Goal: Find specific fact: Find specific fact

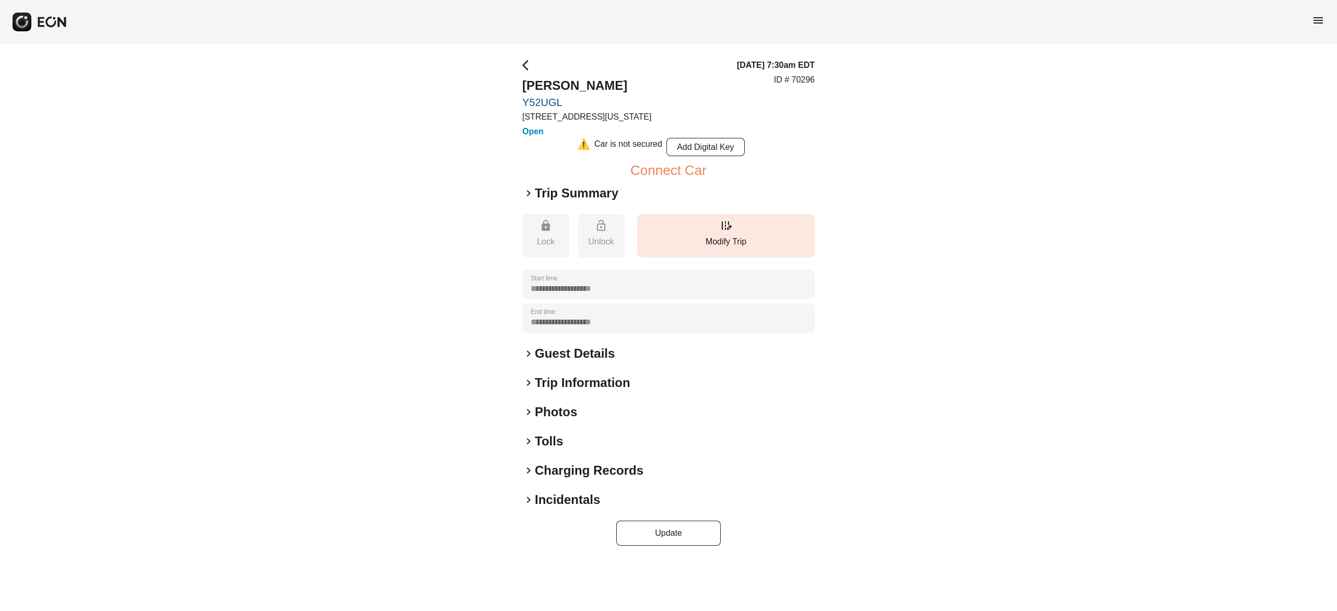
click at [603, 83] on h2 "[PERSON_NAME]" at bounding box center [586, 85] width 129 height 17
copy h2 "[PERSON_NAME]"
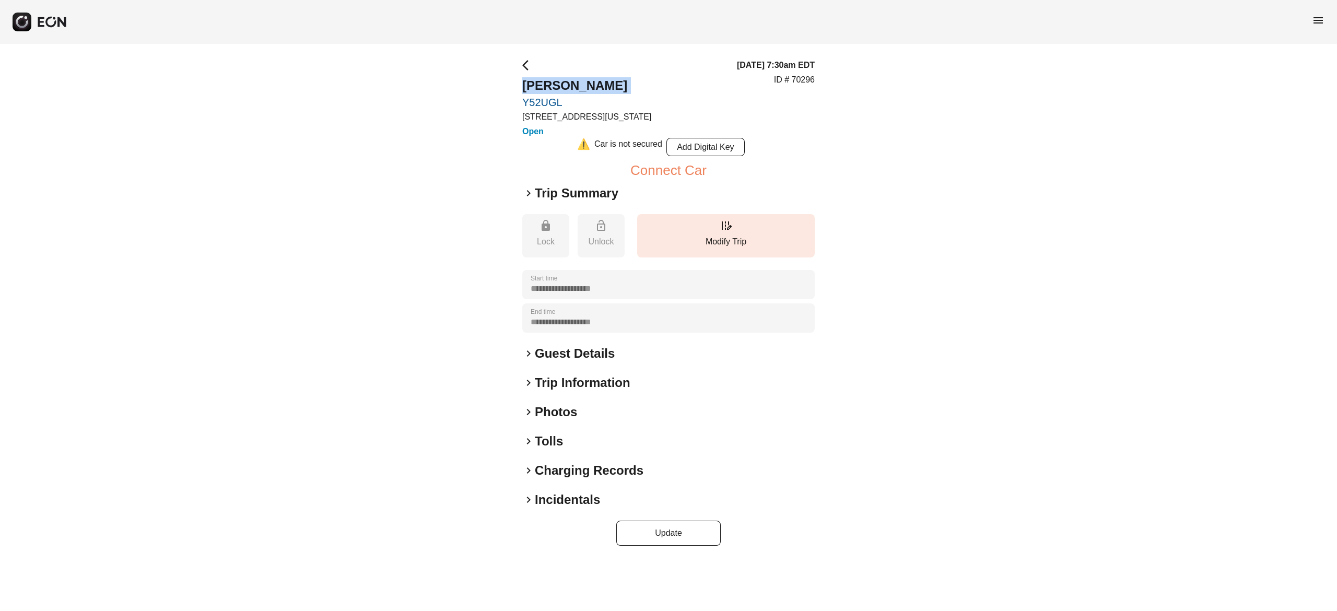
copy h2 "[PERSON_NAME]"
click at [798, 80] on p "ID # 70296" at bounding box center [794, 80] width 41 height 13
copy p "70296"
